Goal: Transaction & Acquisition: Purchase product/service

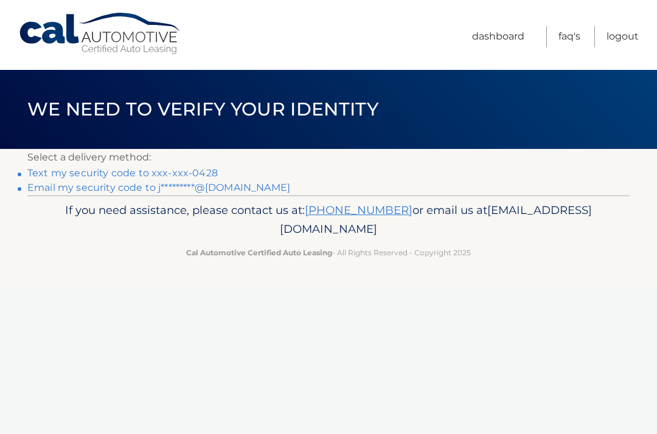
click at [83, 171] on link "Text my security code to xxx-xxx-0428" at bounding box center [122, 173] width 190 height 12
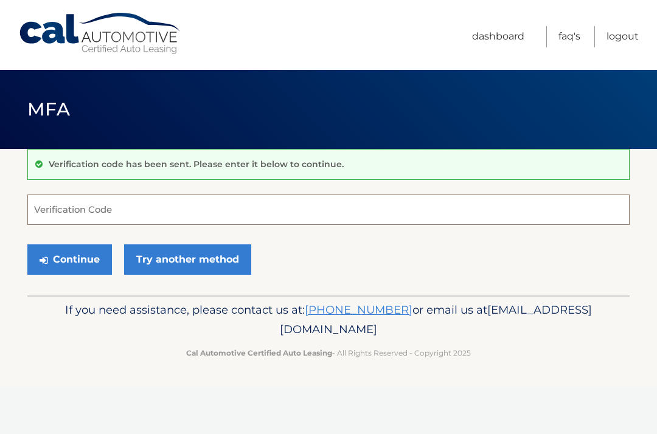
click at [138, 213] on input "Verification Code" at bounding box center [328, 210] width 602 height 30
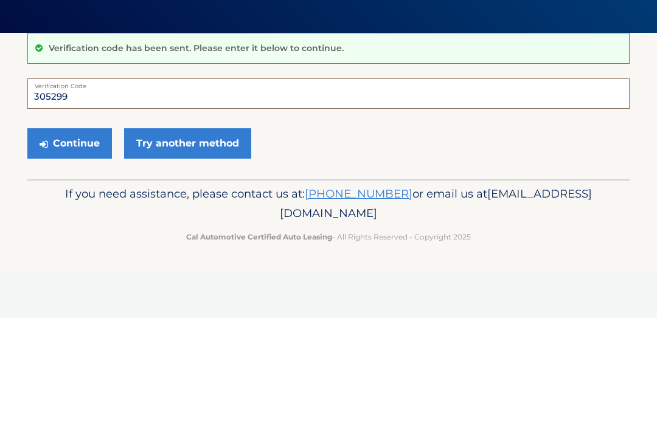
type input "305299"
click at [88, 245] on button "Continue" at bounding box center [69, 260] width 85 height 30
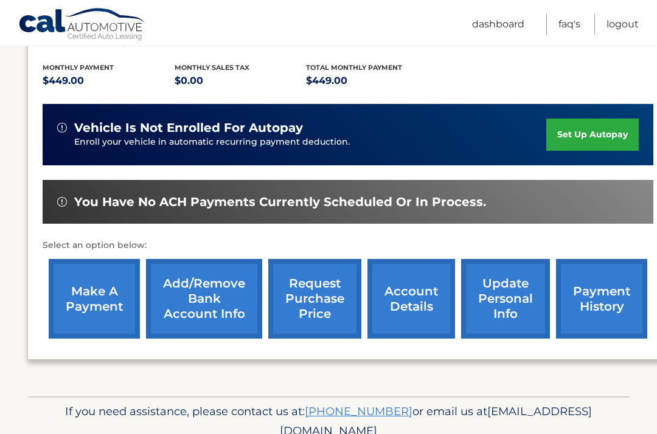
scroll to position [266, 0]
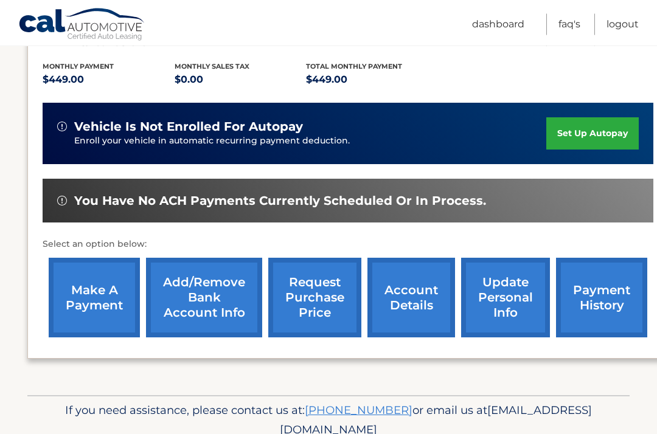
click at [100, 279] on link "make a payment" at bounding box center [94, 299] width 91 height 80
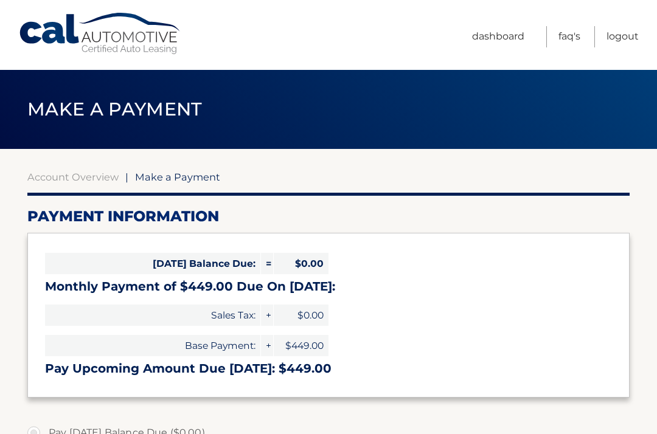
select select "NzlhOGQ4MTktYTk2Yi00MTRiLWJiYmMtNzI2ZDY5YWU2NDA4"
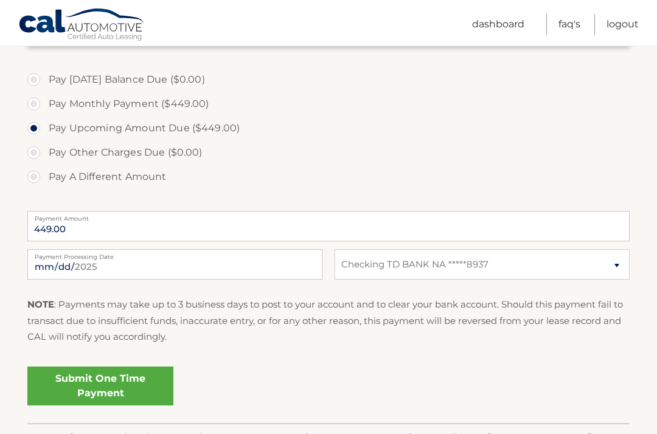
scroll to position [360, 0]
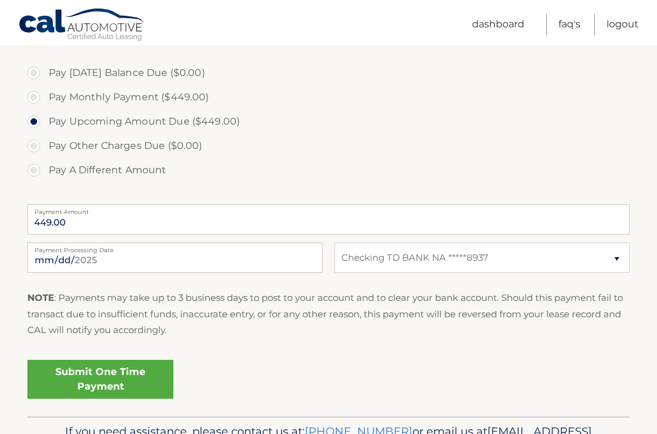
click at [131, 378] on link "Submit One Time Payment" at bounding box center [100, 379] width 146 height 39
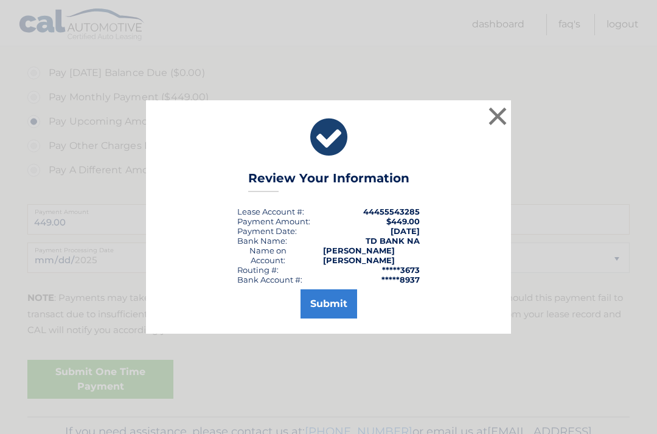
click at [333, 319] on button "Submit" at bounding box center [328, 304] width 57 height 29
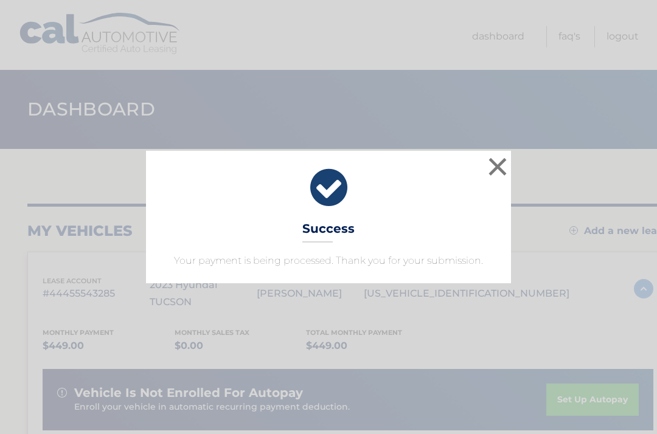
click at [501, 170] on button "×" at bounding box center [497, 166] width 24 height 24
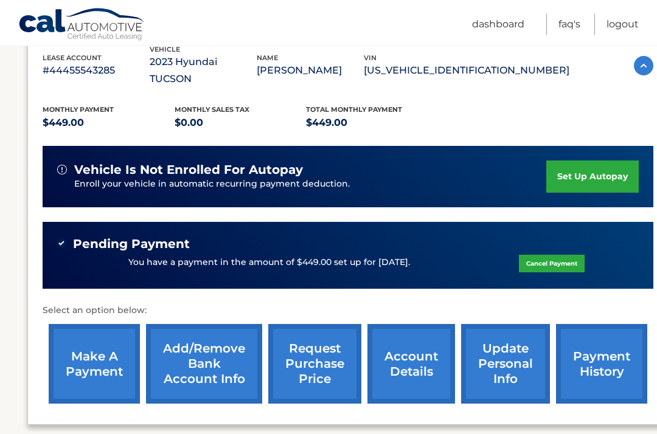
scroll to position [223, 0]
click at [624, 18] on link "Logout" at bounding box center [622, 24] width 32 height 21
